Goal: Task Accomplishment & Management: Complete application form

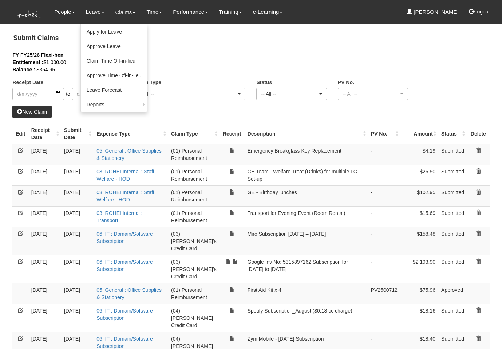
select select "50"
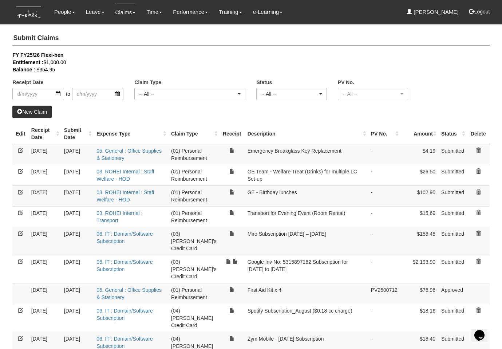
click at [284, 52] on div "FY FY25/26 Flexi-ben" at bounding box center [245, 54] width 466 height 7
click at [36, 113] on link "New Claim" at bounding box center [31, 112] width 39 height 12
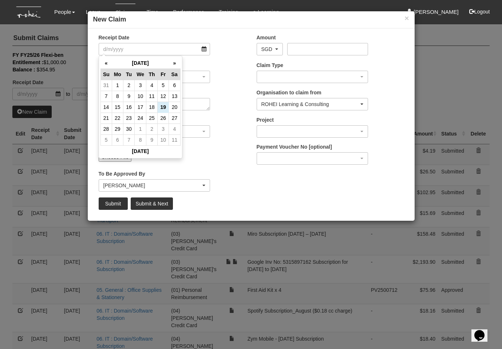
click at [214, 157] on input "Upload Receipt" at bounding box center [179, 156] width 96 height 8
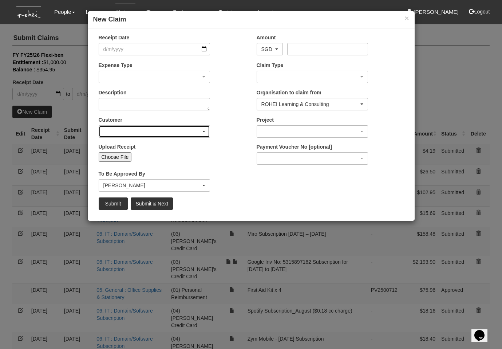
click at [135, 127] on div "button" at bounding box center [154, 132] width 111 height 12
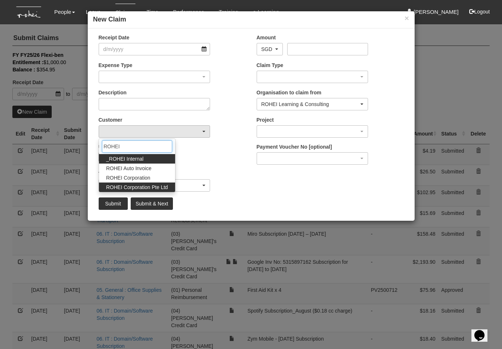
type input "ROHEI"
click at [146, 184] on span "ROHEI Corporation Pte Ltd" at bounding box center [137, 186] width 62 height 7
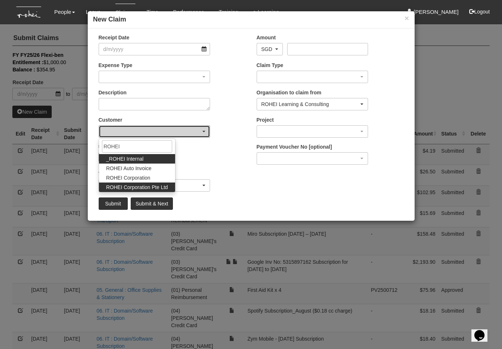
select select "124"
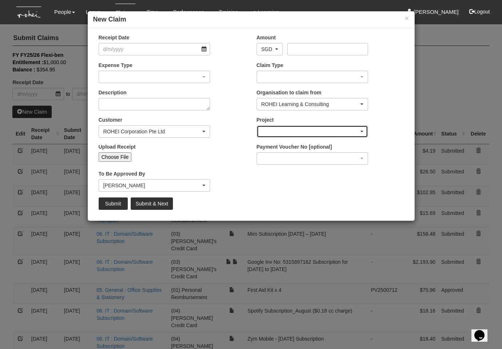
click at [288, 132] on div "button" at bounding box center [312, 132] width 111 height 12
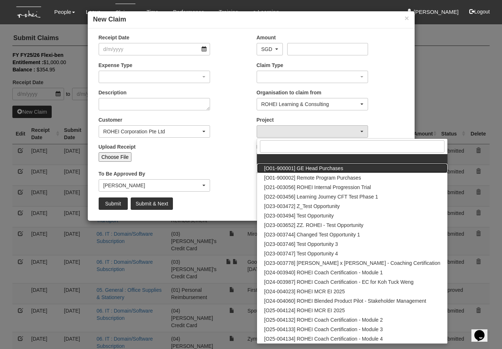
click at [310, 169] on span "[O01-900001] GE Head Purchases" at bounding box center [303, 168] width 79 height 7
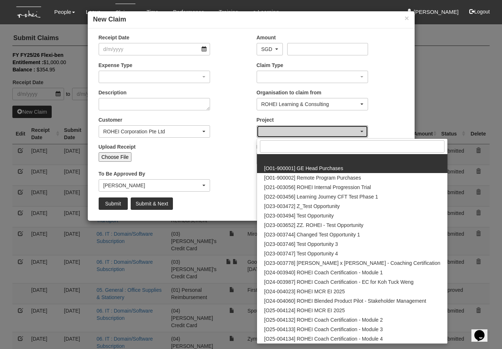
select select "1381"
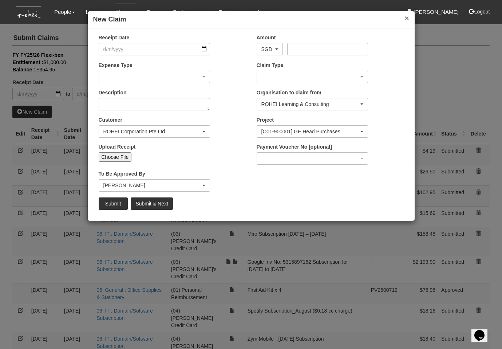
click at [408, 18] on button "×" at bounding box center [406, 18] width 4 height 8
